Goal: Find specific page/section: Find specific page/section

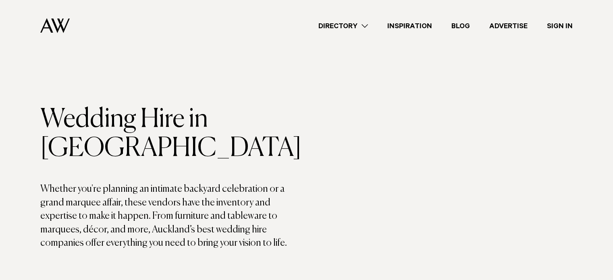
click at [365, 24] on link "Directory" at bounding box center [343, 26] width 69 height 11
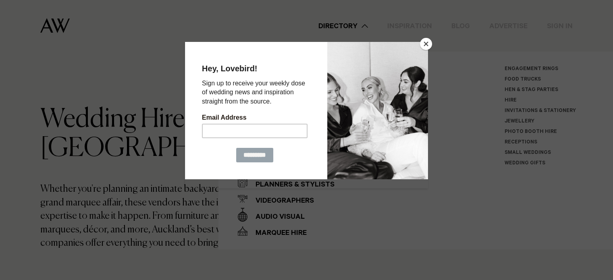
click at [430, 44] on button "Close" at bounding box center [426, 44] width 12 height 12
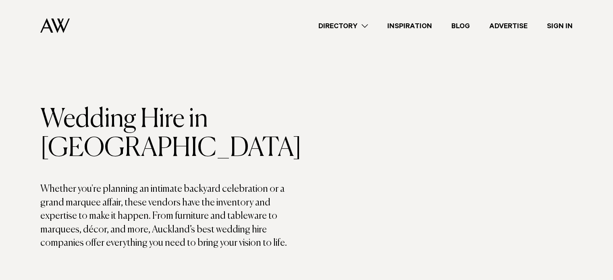
click at [367, 27] on link "Directory" at bounding box center [343, 26] width 69 height 11
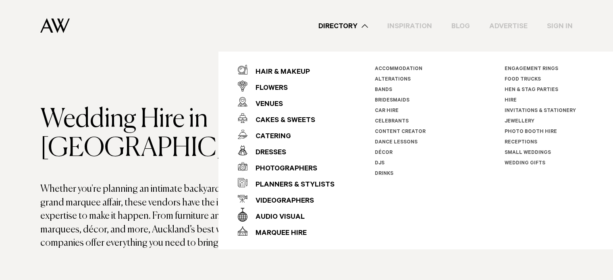
click at [382, 149] on li "Décor" at bounding box center [419, 153] width 89 height 10
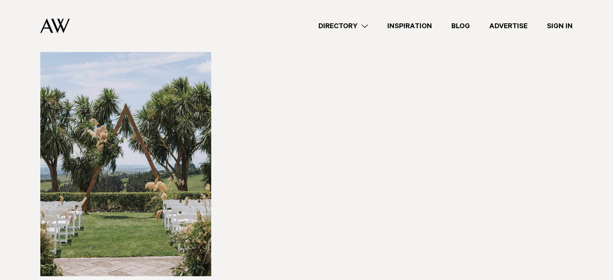
scroll to position [1468, 0]
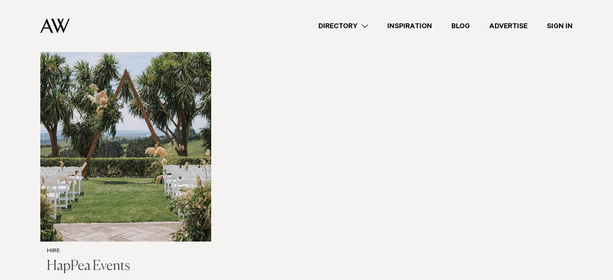
click at [100, 186] on img at bounding box center [125, 126] width 171 height 229
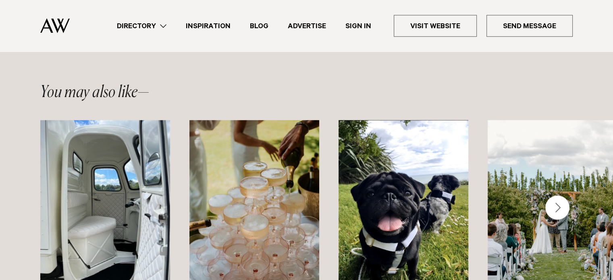
scroll to position [797, 0]
